Goal: Transaction & Acquisition: Purchase product/service

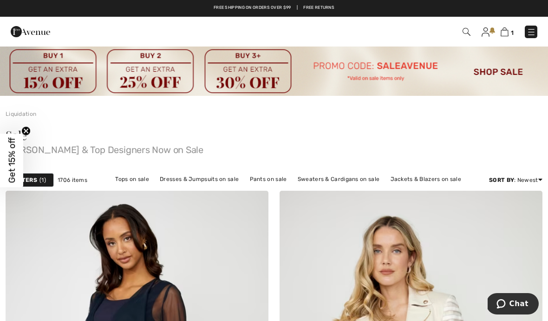
click at [495, 75] on img at bounding box center [274, 71] width 548 height 50
click at [498, 76] on img at bounding box center [274, 71] width 548 height 50
checkbox input "true"
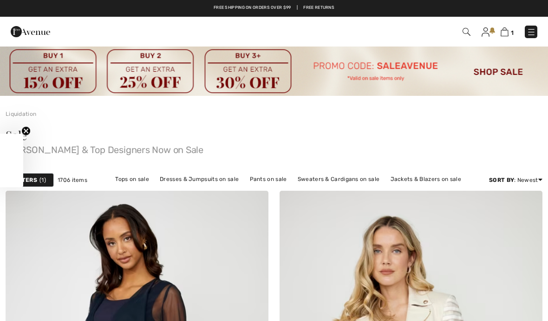
checkbox input "true"
click at [491, 77] on img at bounding box center [274, 71] width 548 height 50
checkbox input "true"
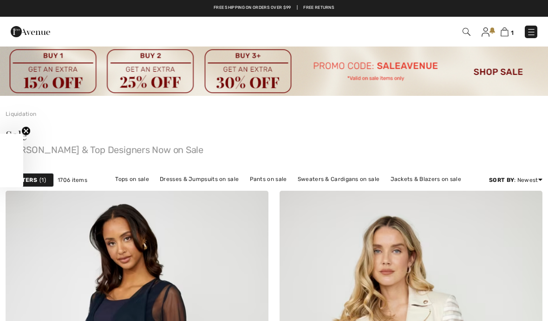
checkbox input "true"
click at [426, 183] on link "Jackets & Blazers on sale" at bounding box center [426, 179] width 80 height 12
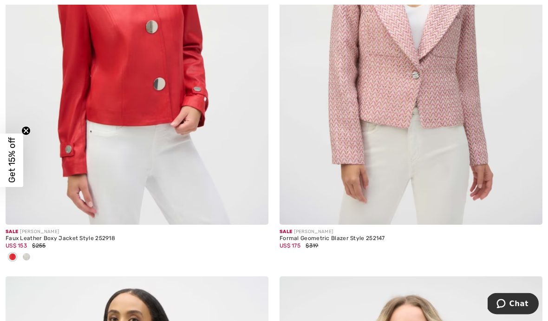
scroll to position [3086, 0]
click at [30, 253] on div at bounding box center [27, 257] width 14 height 15
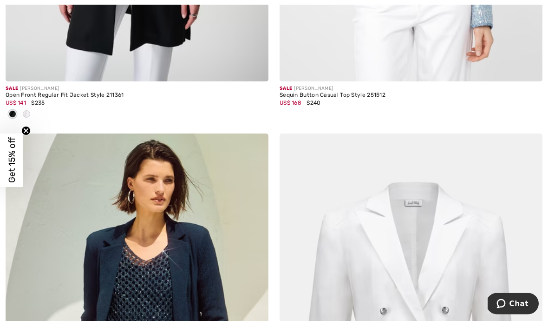
scroll to position [6379, 0]
click at [30, 109] on div at bounding box center [27, 114] width 14 height 15
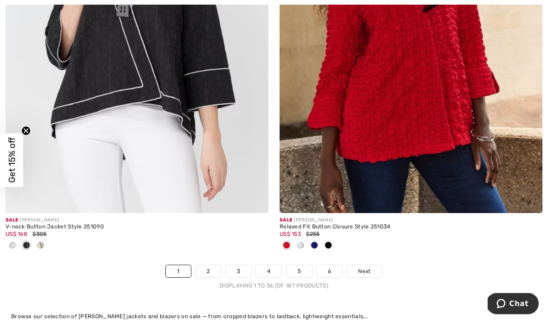
scroll to position [8034, 0]
click at [371, 267] on span "Next" at bounding box center [364, 271] width 13 height 8
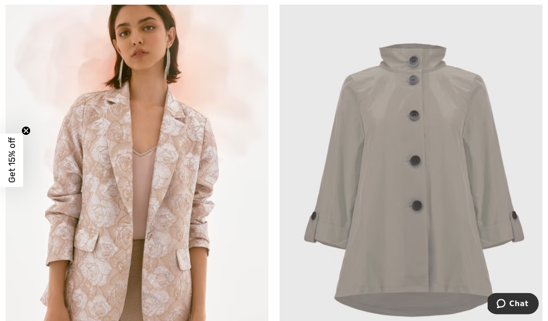
scroll to position [196, 0]
click at [459, 208] on img at bounding box center [411, 179] width 263 height 395
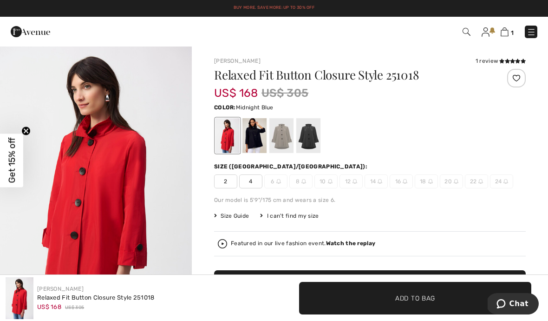
click at [260, 139] on div at bounding box center [255, 135] width 24 height 35
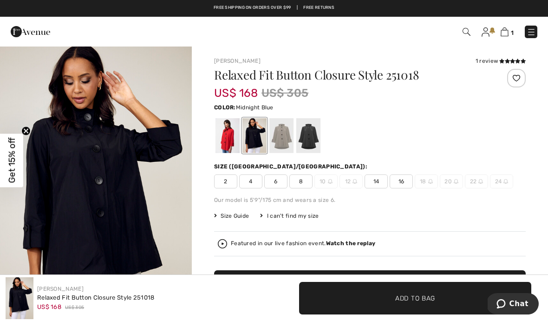
click at [406, 178] on span "16" at bounding box center [401, 181] width 23 height 14
click at [304, 185] on span "8" at bounding box center [301, 181] width 23 height 14
click at [314, 139] on div at bounding box center [309, 135] width 24 height 35
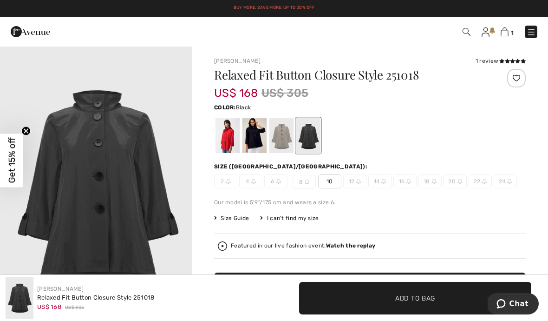
click at [337, 186] on span "10" at bounding box center [329, 181] width 23 height 14
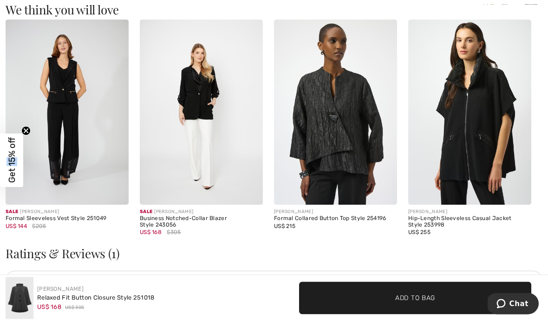
scroll to position [908, 0]
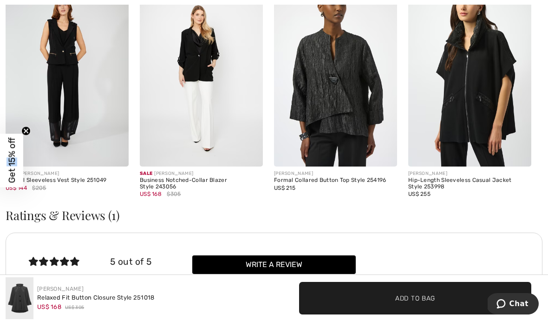
click at [218, 132] on img at bounding box center [201, 73] width 123 height 185
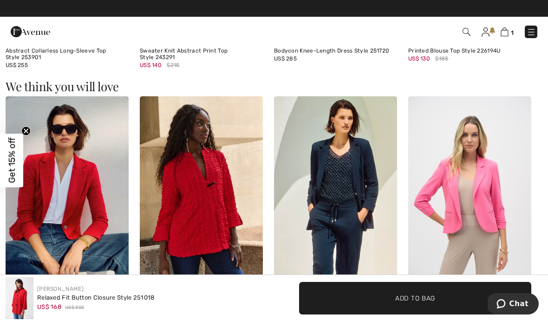
scroll to position [1059, 0]
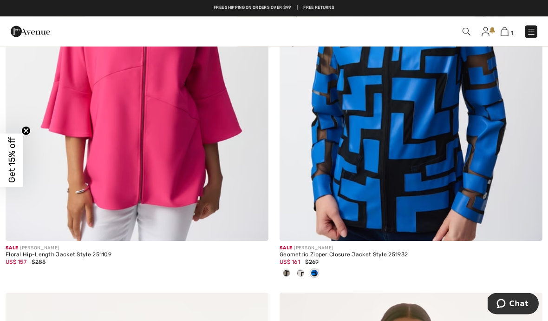
scroll to position [1652, 0]
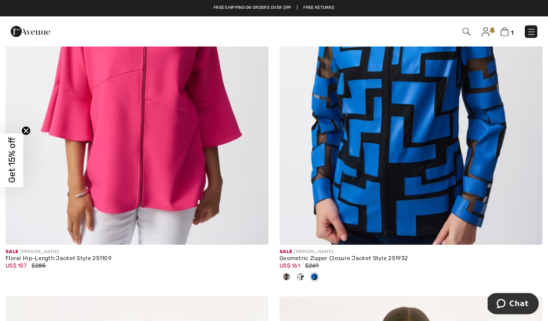
click at [294, 277] on div at bounding box center [301, 277] width 14 height 15
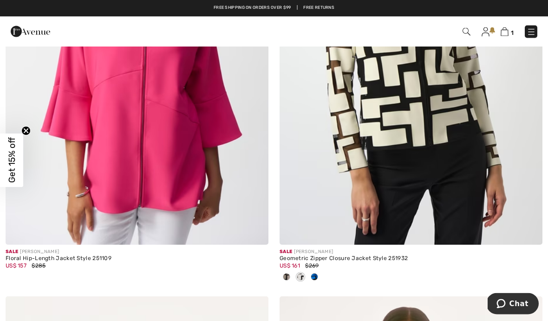
scroll to position [1652, 0]
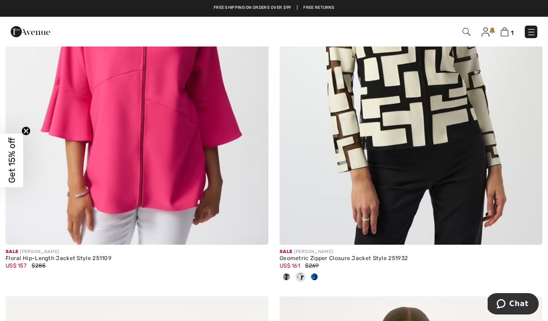
click at [304, 273] on span at bounding box center [300, 276] width 7 height 7
click at [302, 277] on span at bounding box center [300, 276] width 7 height 7
click at [317, 273] on span at bounding box center [314, 276] width 7 height 7
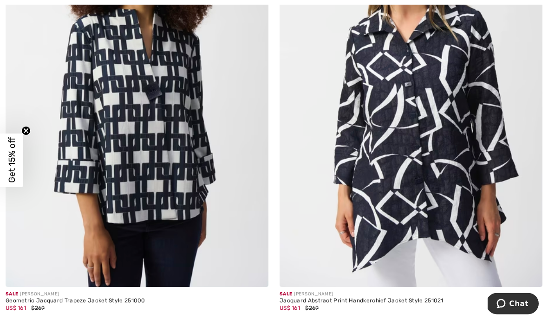
scroll to position [5257, 0]
click at [532, 157] on img at bounding box center [411, 89] width 263 height 395
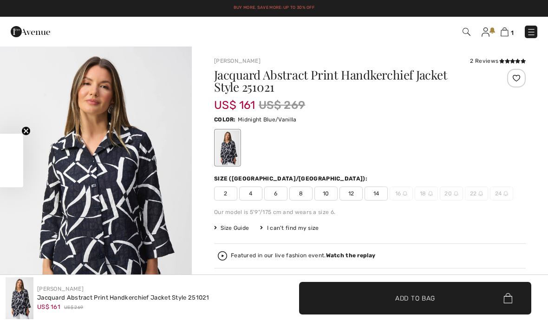
checkbox input "true"
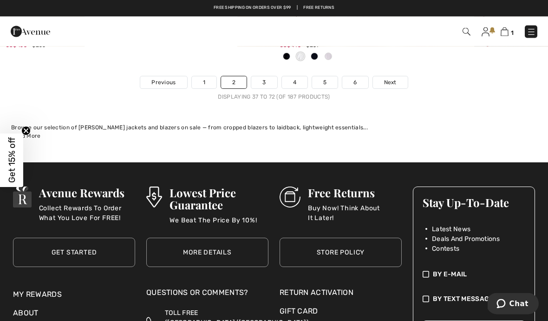
scroll to position [8208, 0]
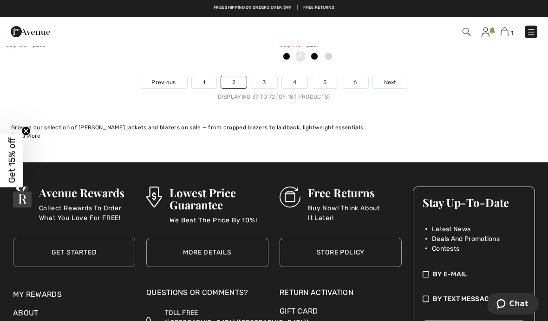
click at [395, 78] on span "Next" at bounding box center [390, 82] width 13 height 8
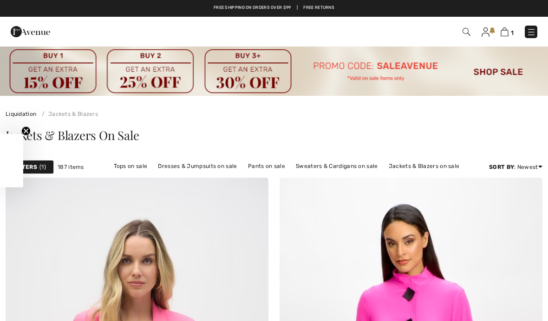
checkbox input "true"
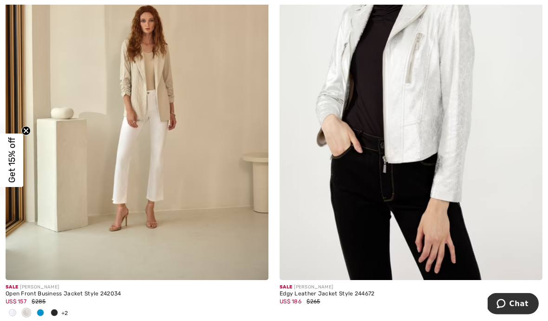
scroll to position [3862, 0]
click at [44, 309] on span at bounding box center [40, 312] width 7 height 7
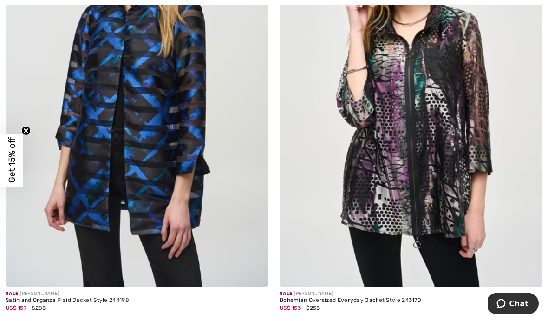
scroll to position [6991, 0]
click at [212, 117] on img at bounding box center [137, 89] width 263 height 395
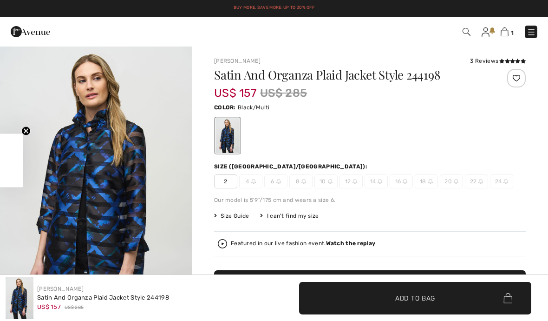
checkbox input "true"
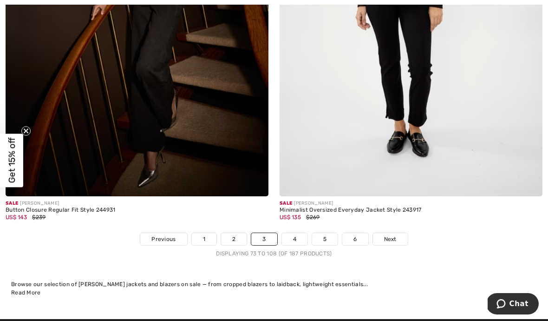
scroll to position [7946, 0]
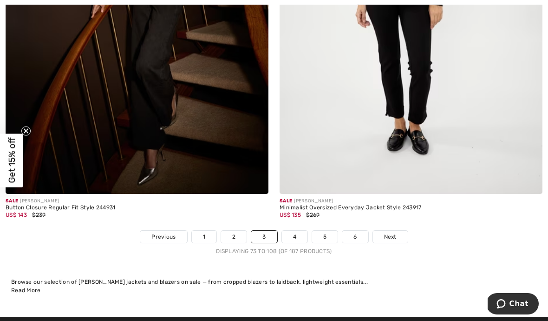
click at [393, 232] on span "Next" at bounding box center [390, 236] width 13 height 8
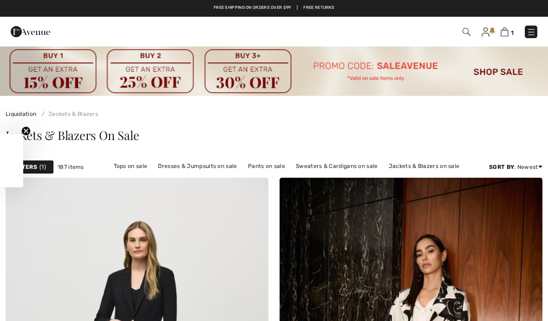
checkbox input "true"
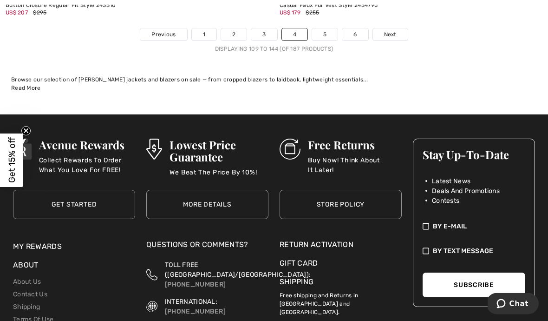
scroll to position [8194, 0]
click at [390, 30] on span "Next" at bounding box center [390, 34] width 13 height 8
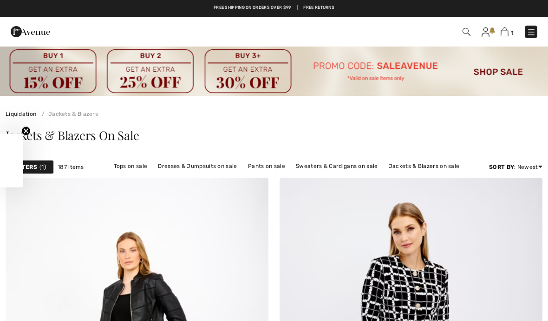
checkbox input "true"
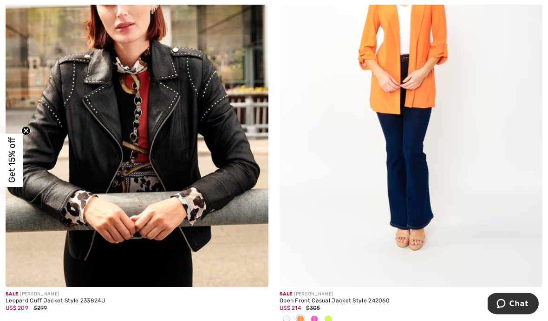
scroll to position [1585, 0]
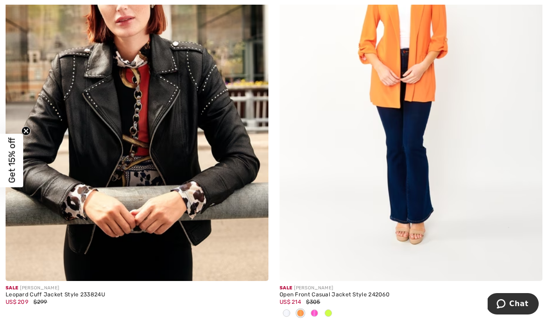
click at [319, 312] on div at bounding box center [315, 313] width 14 height 15
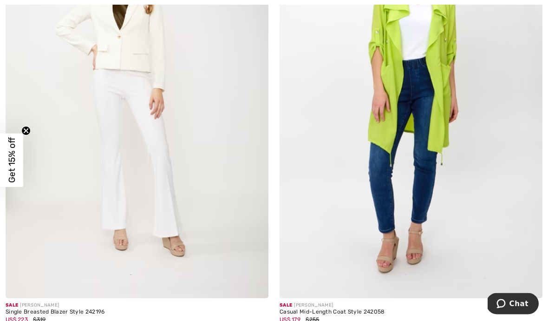
scroll to position [2014, 0]
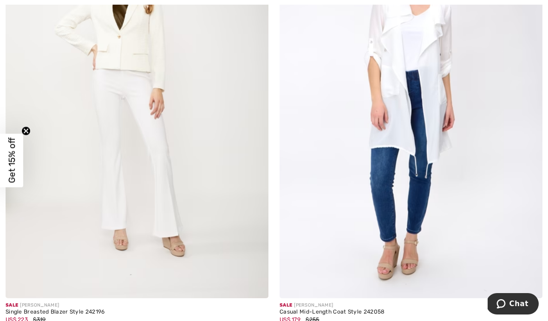
click at [505, 178] on img at bounding box center [411, 100] width 263 height 395
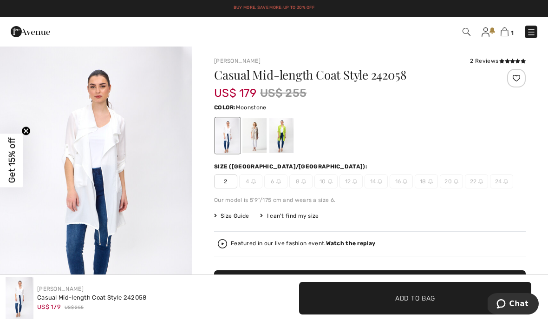
click at [258, 135] on div at bounding box center [255, 135] width 24 height 35
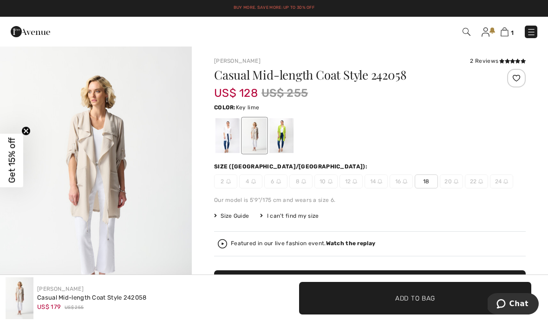
click at [284, 134] on div at bounding box center [282, 135] width 24 height 35
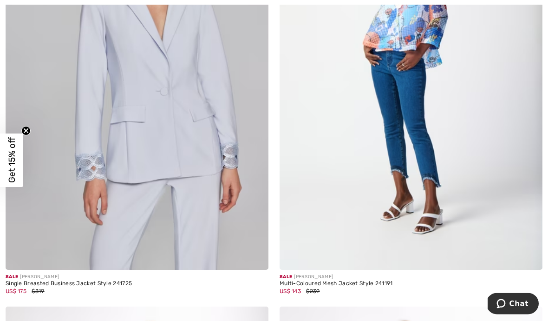
scroll to position [4781, 0]
click at [254, 252] on img at bounding box center [255, 255] width 8 height 8
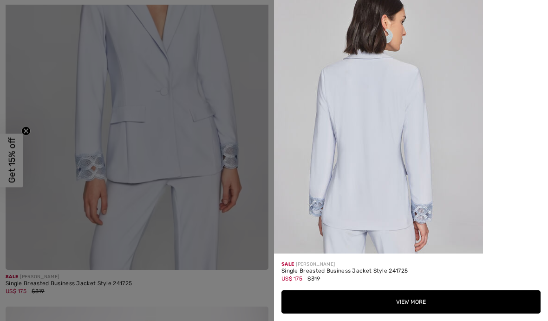
scroll to position [961, 0]
click at [249, 277] on div at bounding box center [274, 160] width 548 height 321
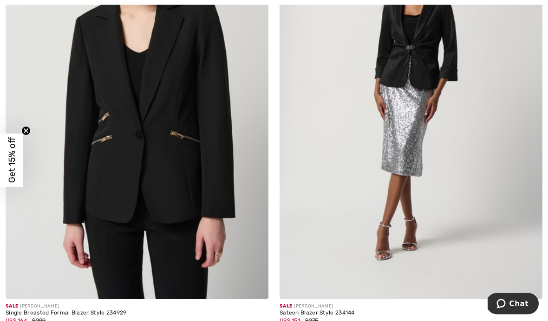
scroll to position [7033, 0]
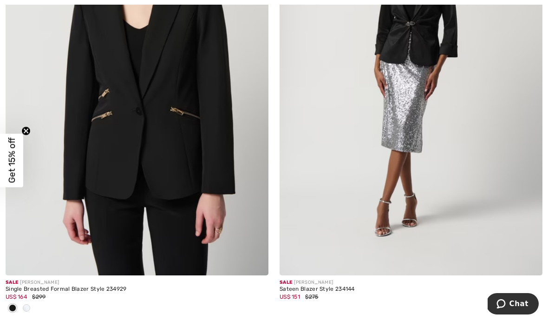
click at [28, 304] on span at bounding box center [26, 307] width 7 height 7
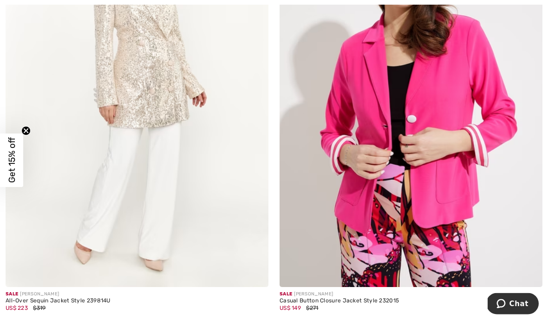
scroll to position [7899, 0]
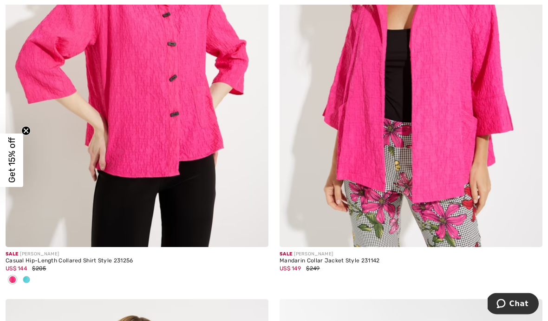
scroll to position [757, 0]
click at [526, 235] on img at bounding box center [529, 233] width 8 height 8
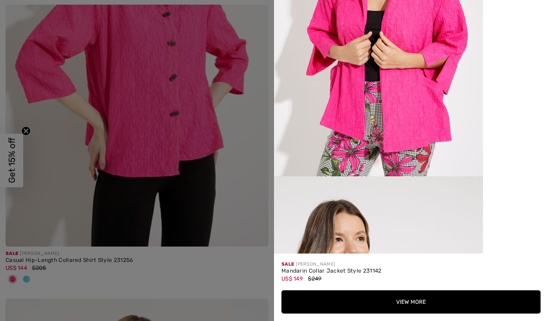
click at [240, 267] on div at bounding box center [274, 160] width 548 height 321
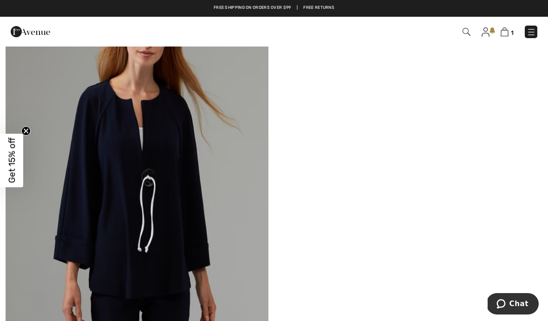
scroll to position [1526, 0]
